Goal: Check status

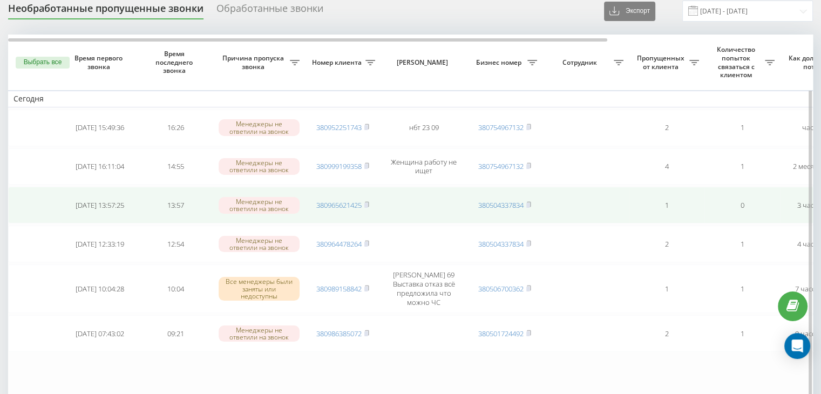
scroll to position [54, 0]
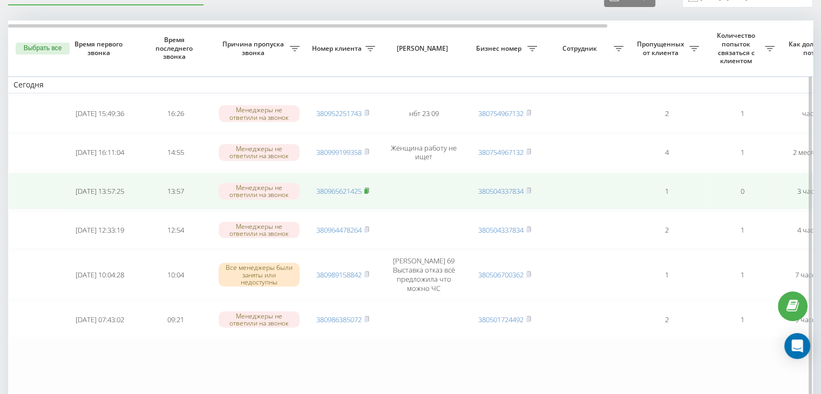
click at [369, 189] on icon at bounding box center [367, 190] width 4 height 5
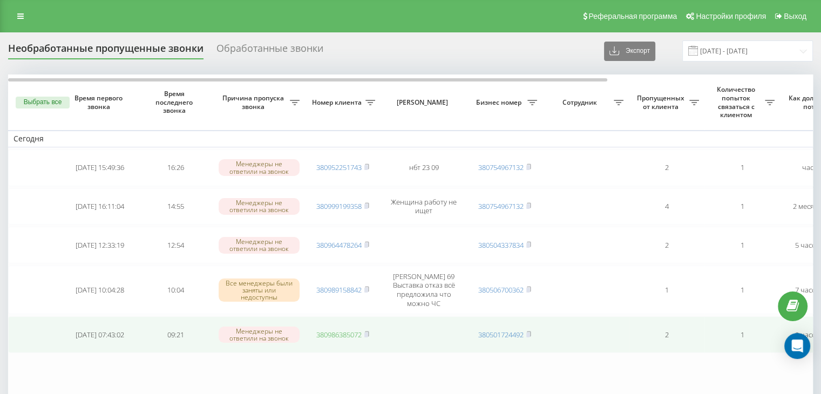
click at [362, 330] on link "380986385072" at bounding box center [338, 335] width 45 height 10
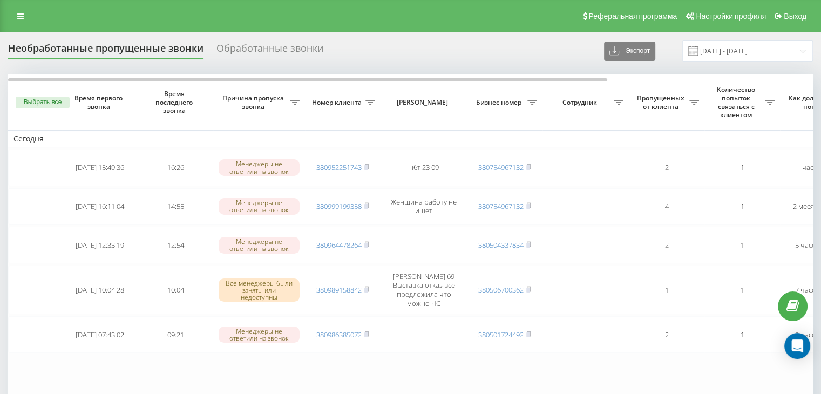
drag, startPoint x: 393, startPoint y: 372, endPoint x: 391, endPoint y: 350, distance: 21.6
click at [393, 372] on table "[DATE] [DATE] 15:49:36 16:26 Менеджеры не ответили на звонок 380952251743 нбт 2…" at bounding box center [548, 253] width 1080 height 356
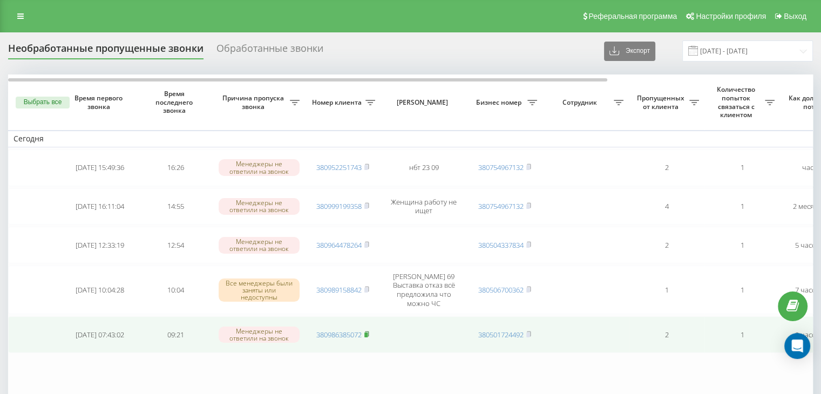
click at [365, 331] on icon at bounding box center [366, 334] width 5 height 6
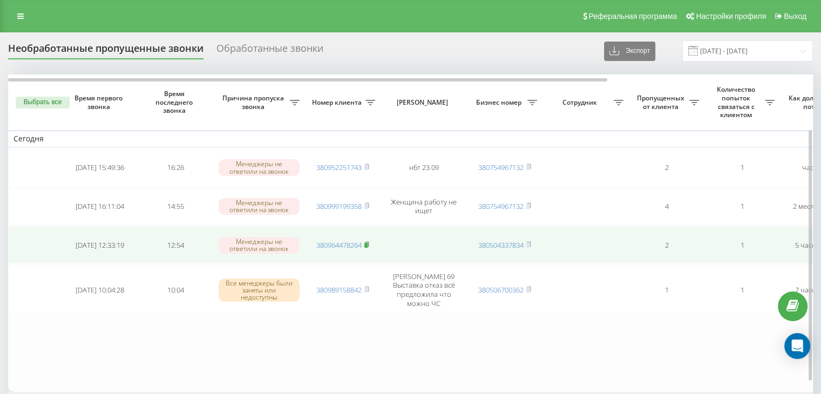
click at [367, 242] on icon at bounding box center [367, 244] width 4 height 5
